Goal: Task Accomplishment & Management: Use online tool/utility

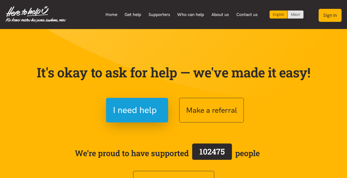
click at [336, 16] on button "Sign in" at bounding box center [330, 15] width 23 height 13
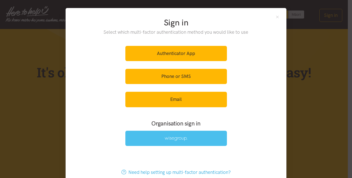
click at [172, 138] on img at bounding box center [175, 138] width 23 height 5
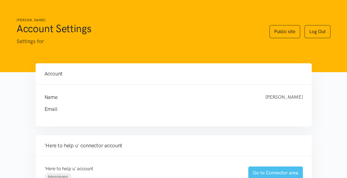
click at [271, 171] on link "Go to Connector area" at bounding box center [275, 172] width 55 height 13
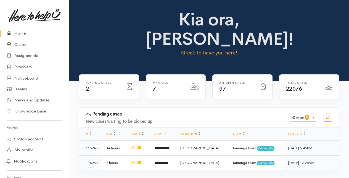
click at [16, 44] on link "Cases" at bounding box center [34, 44] width 69 height 11
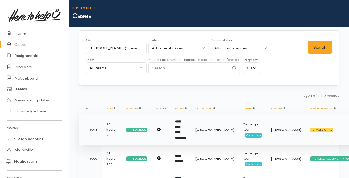
click at [184, 127] on td "**********" at bounding box center [181, 129] width 20 height 31
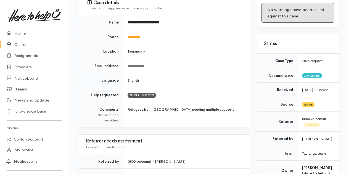
scroll to position [83, 0]
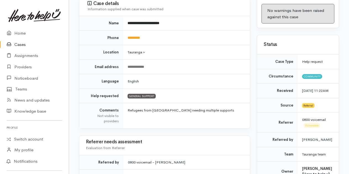
click at [21, 44] on link "Cases" at bounding box center [34, 44] width 69 height 11
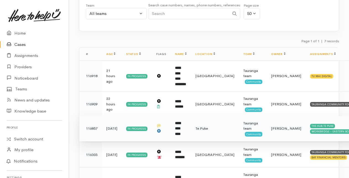
scroll to position [55, 0]
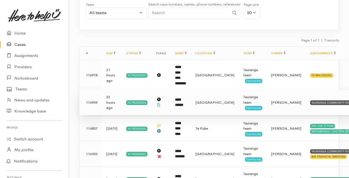
click at [180, 100] on b "**********" at bounding box center [179, 102] width 8 height 9
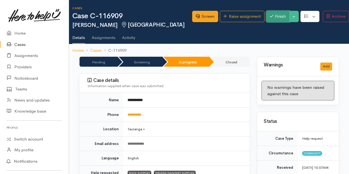
click at [275, 17] on button "Finish" at bounding box center [277, 16] width 23 height 11
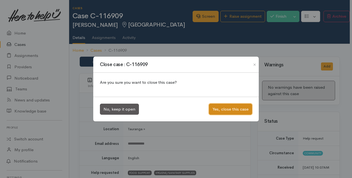
click at [226, 109] on button "Yes, close this case" at bounding box center [230, 109] width 43 height 11
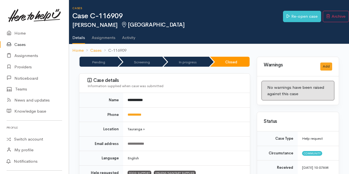
click at [21, 44] on link "Cases" at bounding box center [34, 44] width 69 height 11
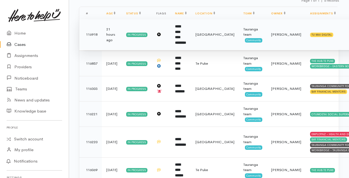
scroll to position [59, 0]
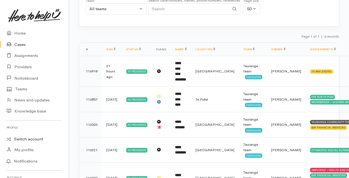
click at [29, 137] on link "Switch account" at bounding box center [34, 139] width 69 height 11
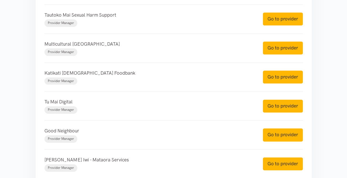
scroll to position [304, 0]
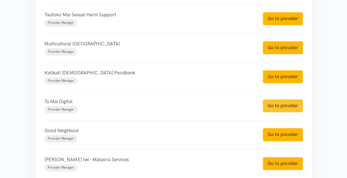
click at [282, 106] on link "Go to provider" at bounding box center [283, 105] width 40 height 13
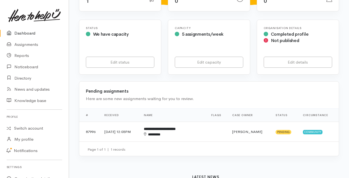
scroll to position [111, 0]
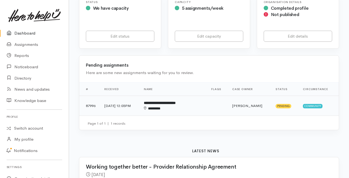
click at [176, 108] on div "********" at bounding box center [170, 109] width 52 height 6
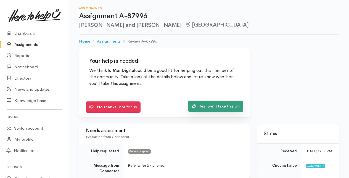
click at [208, 107] on link "Yes, we'll take this on" at bounding box center [215, 106] width 55 height 11
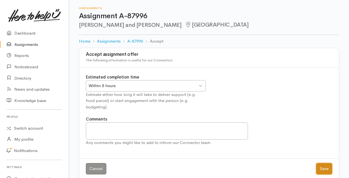
click at [327, 163] on button "Save" at bounding box center [324, 168] width 16 height 11
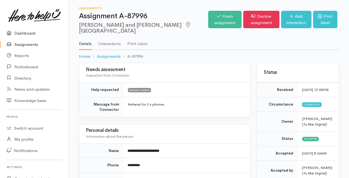
click at [27, 32] on link "Dashboard" at bounding box center [34, 33] width 69 height 11
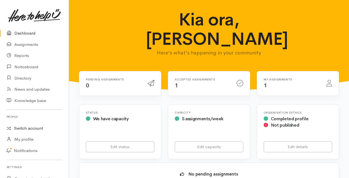
click at [26, 127] on link "Switch account" at bounding box center [34, 128] width 69 height 11
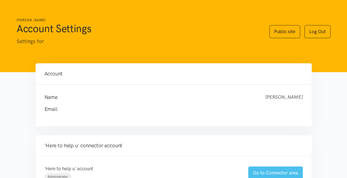
click at [278, 172] on link "Go to Connector area" at bounding box center [275, 172] width 55 height 13
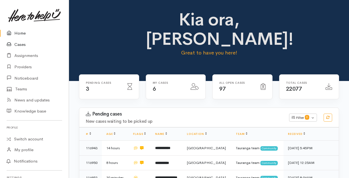
click at [19, 45] on link "Cases" at bounding box center [34, 44] width 69 height 11
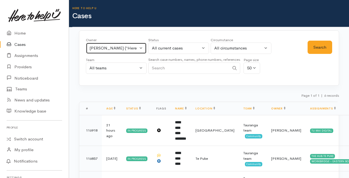
click at [142, 45] on button "[PERSON_NAME] ('Here to help u')" at bounding box center [116, 48] width 61 height 11
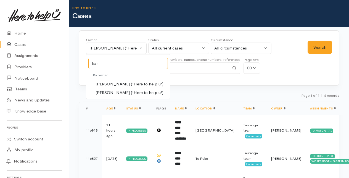
type input "kar"
click at [108, 82] on span "Karli Morris ('Here to help u')" at bounding box center [130, 84] width 68 height 6
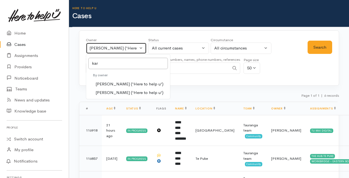
select select "435"
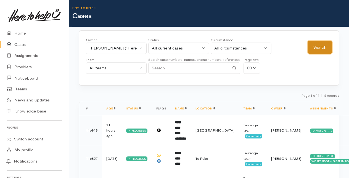
click at [328, 44] on button "Search" at bounding box center [320, 48] width 25 height 14
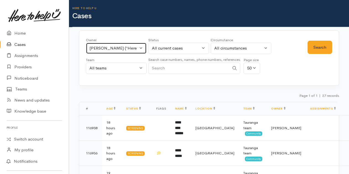
click at [141, 48] on button "Karli Morris ('Here to help u')" at bounding box center [116, 48] width 61 height 11
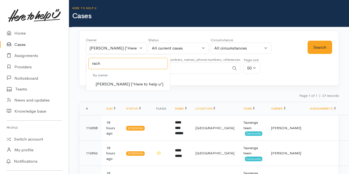
type input "rach"
click at [107, 83] on span "Rachel Proctor ('Here to help u')" at bounding box center [130, 84] width 68 height 6
select select "1612"
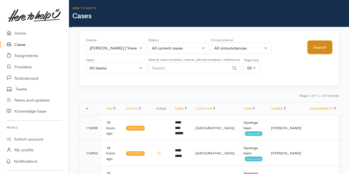
click at [319, 46] on button "Search" at bounding box center [320, 48] width 25 height 14
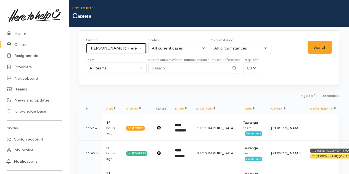
click at [140, 46] on button "Rachel Proctor ('Here to help u')" at bounding box center [116, 48] width 61 height 11
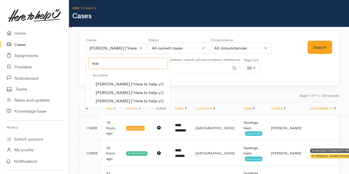
type input "mal"
click at [120, 92] on span "Malia Stowers ('Here to help u')" at bounding box center [130, 93] width 68 height 6
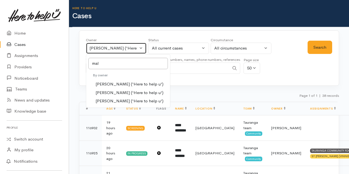
select select "1613"
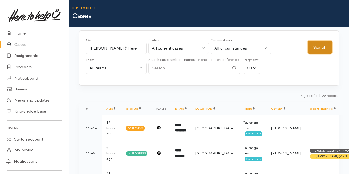
click at [315, 49] on button "Search" at bounding box center [320, 48] width 25 height 14
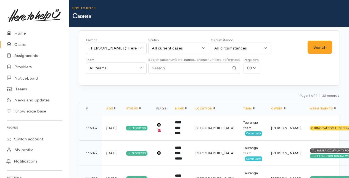
click at [24, 33] on link "Home" at bounding box center [34, 33] width 69 height 11
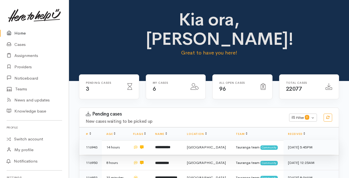
click at [168, 145] on b "**********" at bounding box center [162, 147] width 15 height 4
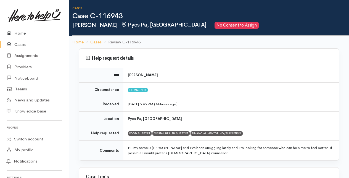
click at [18, 32] on link "Home" at bounding box center [34, 33] width 69 height 11
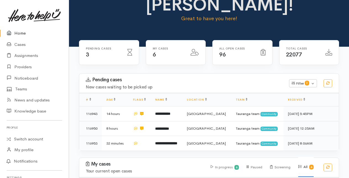
scroll to position [28, 0]
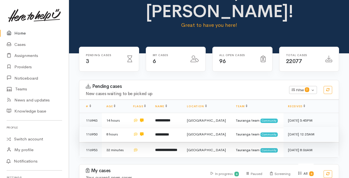
click at [169, 134] on b "**********" at bounding box center [162, 135] width 14 height 4
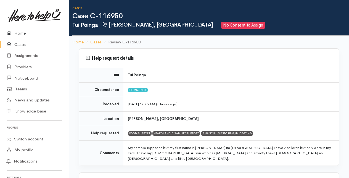
click at [17, 32] on link "Home" at bounding box center [34, 33] width 69 height 11
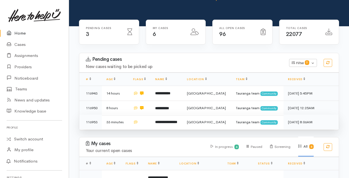
scroll to position [55, 0]
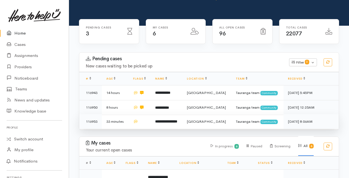
click at [169, 121] on b "**********" at bounding box center [166, 122] width 22 height 4
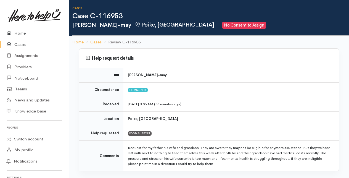
click at [20, 33] on link "Home" at bounding box center [34, 33] width 69 height 11
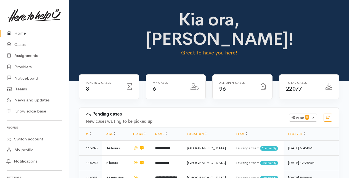
click at [21, 33] on link "Home" at bounding box center [34, 33] width 69 height 11
